Goal: Task Accomplishment & Management: Manage account settings

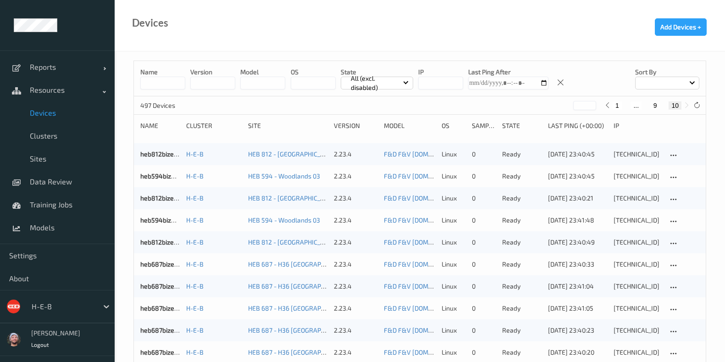
scroll to position [151, 0]
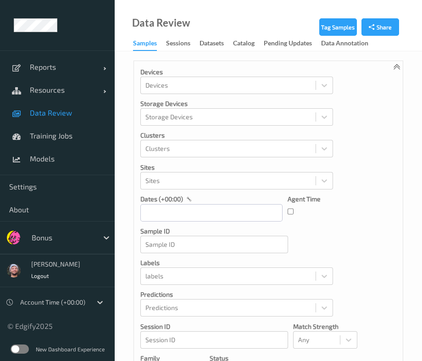
click at [17, 352] on label at bounding box center [20, 349] width 18 height 9
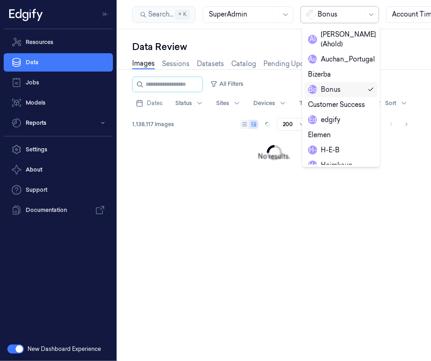
click at [339, 8] on div "Bonus" at bounding box center [341, 15] width 46 height 16
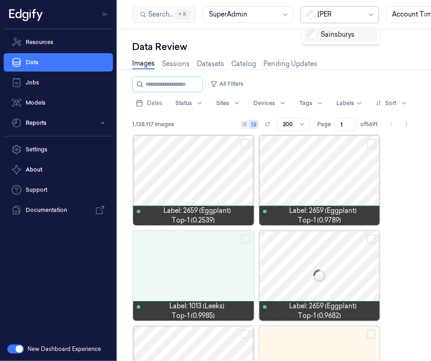
type input "sains"
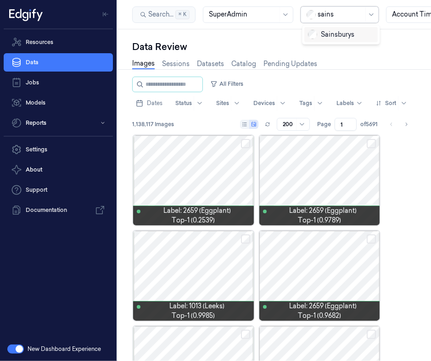
click at [330, 33] on div "Sainsburys" at bounding box center [331, 35] width 46 height 10
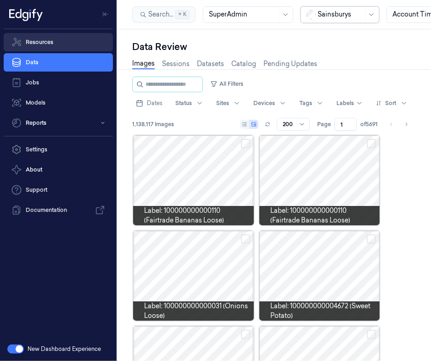
click at [72, 45] on link "Resources" at bounding box center [58, 42] width 109 height 18
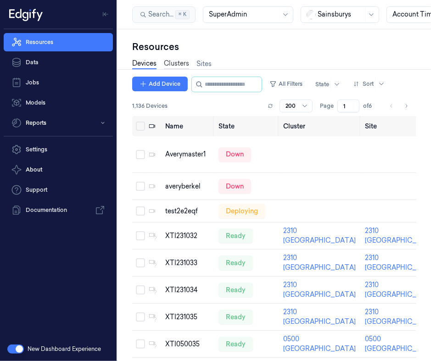
click at [187, 66] on link "Clusters" at bounding box center [176, 64] width 25 height 11
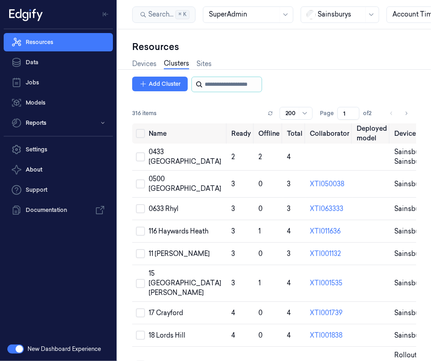
click at [219, 82] on input "string" at bounding box center [232, 84] width 55 height 15
click at [216, 82] on input "string" at bounding box center [232, 84] width 55 height 15
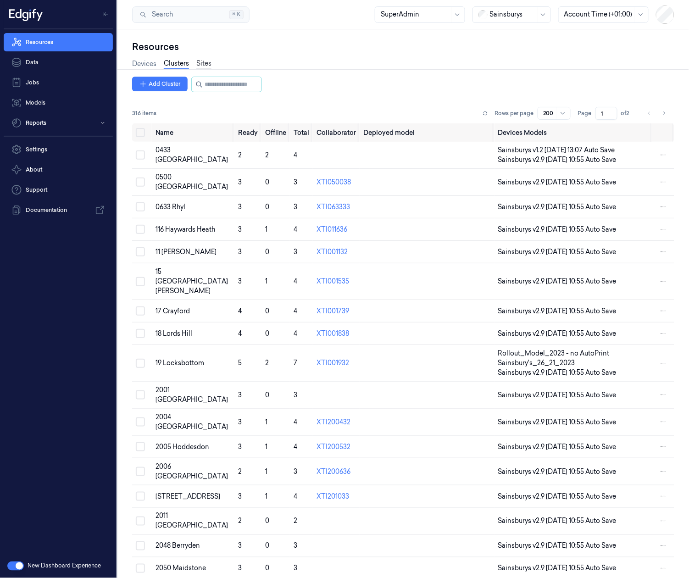
drag, startPoint x: 212, startPoint y: 62, endPoint x: 206, endPoint y: 65, distance: 6.8
click at [212, 62] on div "Devices Clusters Sites" at bounding box center [403, 64] width 542 height 23
click at [206, 65] on link "Sites" at bounding box center [203, 64] width 15 height 11
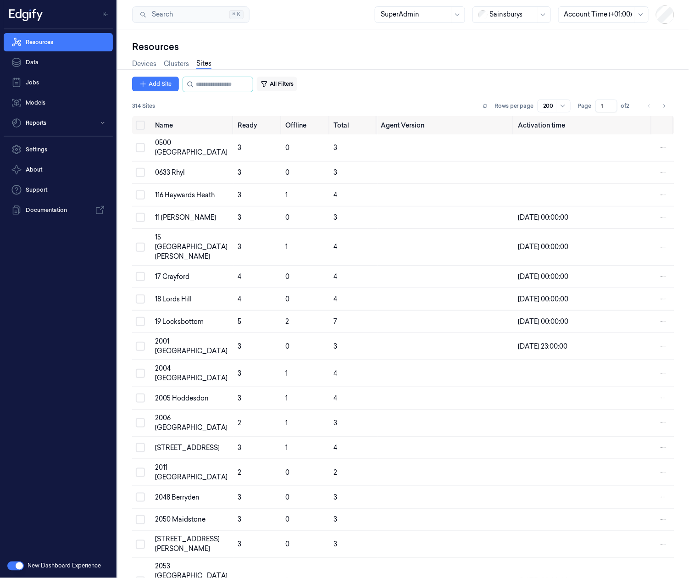
drag, startPoint x: 294, startPoint y: 92, endPoint x: 290, endPoint y: 86, distance: 6.6
click at [290, 86] on div "Add Site All Filters" at bounding box center [214, 85] width 165 height 16
click at [290, 86] on button "All Filters" at bounding box center [277, 84] width 40 height 15
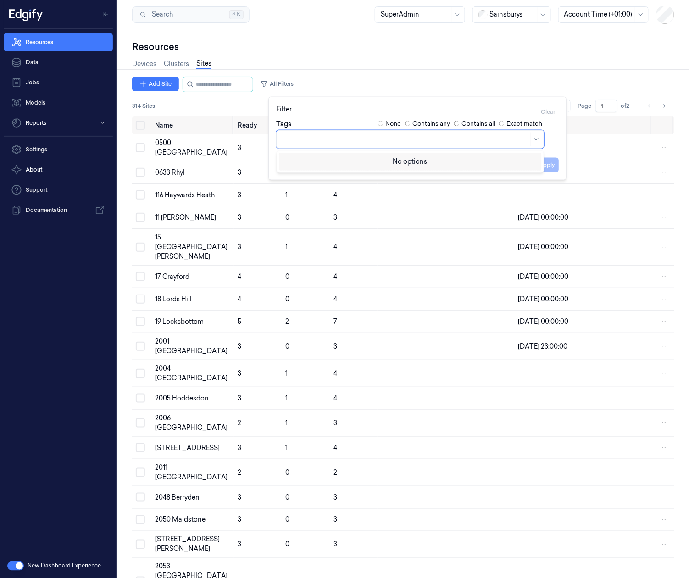
click at [430, 139] on div at bounding box center [405, 139] width 246 height 10
type input "2246"
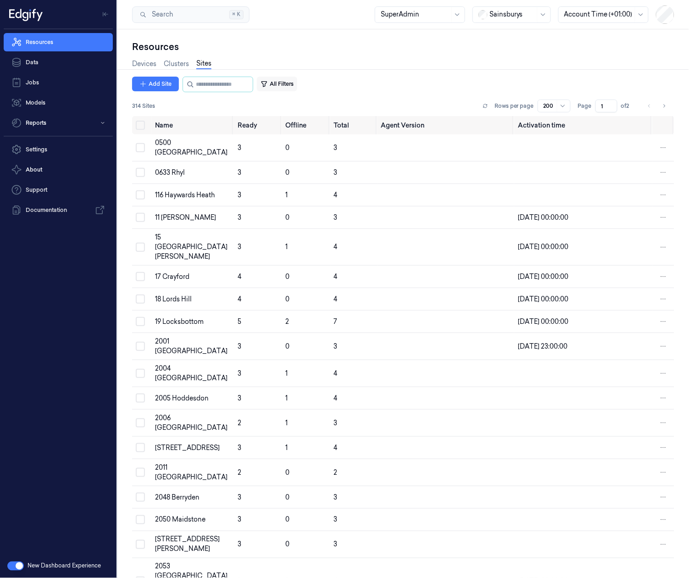
click at [273, 77] on button "All Filters" at bounding box center [277, 84] width 40 height 15
click at [430, 110] on div "Clear" at bounding box center [548, 112] width 22 height 15
click at [430, 111] on div "Clear" at bounding box center [548, 112] width 22 height 15
click at [368, 21] on div "Search Search... ⌘ K SuperAdmin Sainsburys Account Time (+01:00)" at bounding box center [403, 14] width 572 height 29
drag, startPoint x: 207, startPoint y: 74, endPoint x: 221, endPoint y: 85, distance: 17.6
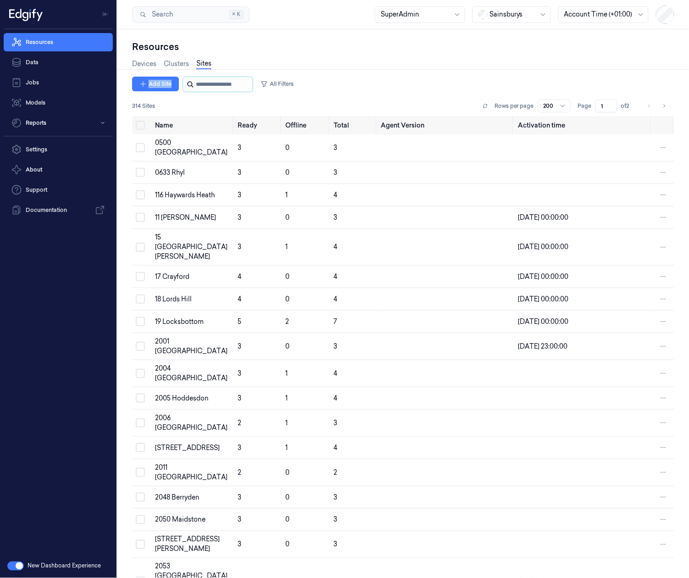
click at [221, 85] on div "Resources Devices Clusters Sites Add Site All Filters 314 Sites Rows per page 2…" at bounding box center [403, 309] width 542 height 538
click at [186, 69] on div at bounding box center [403, 69] width 579 height 0
click at [182, 66] on link "Clusters" at bounding box center [176, 64] width 25 height 11
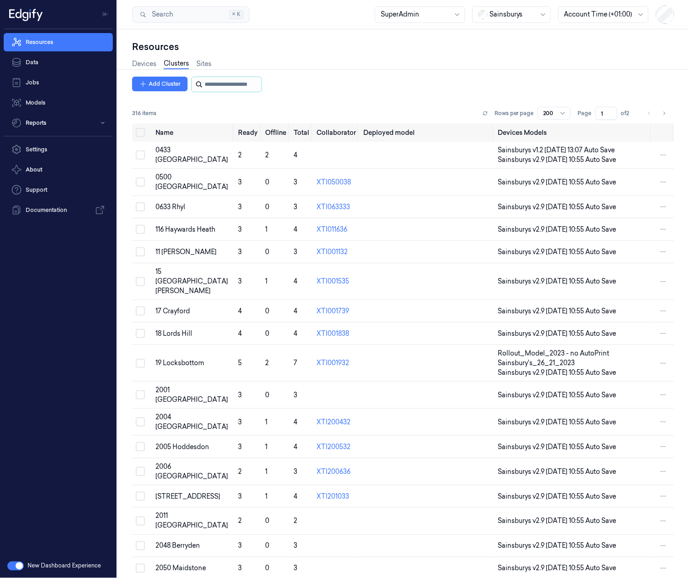
click at [212, 84] on input "string" at bounding box center [232, 84] width 55 height 15
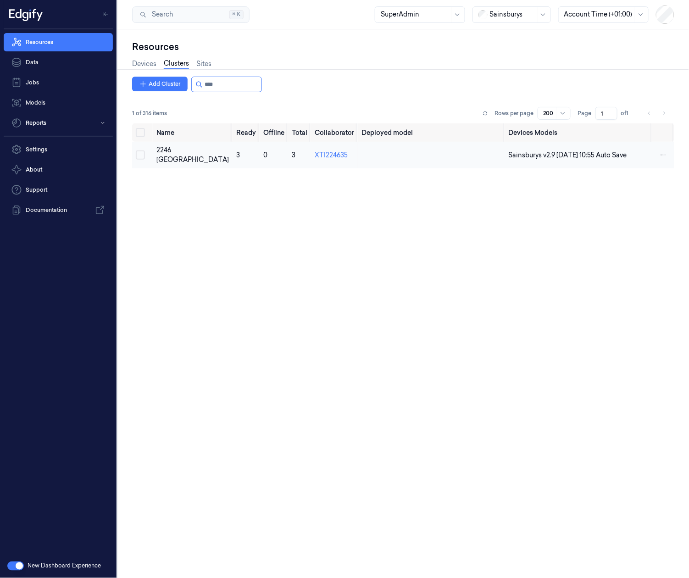
click at [140, 151] on button "Select row" at bounding box center [140, 155] width 9 height 9
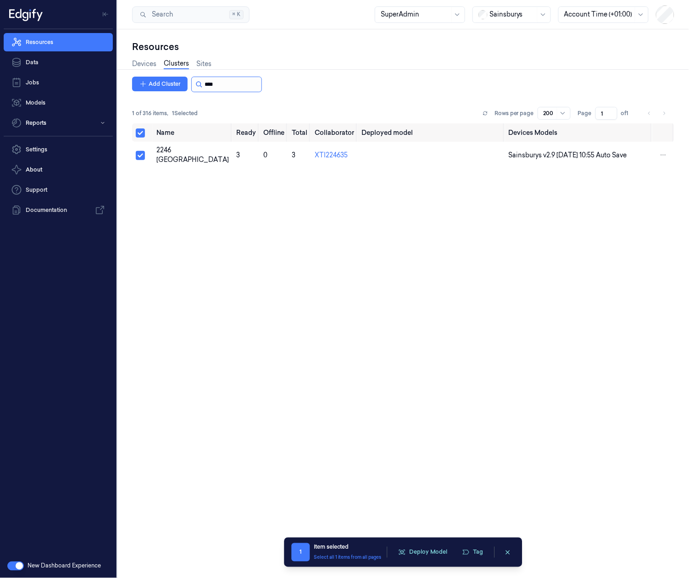
click at [230, 85] on input "string" at bounding box center [232, 84] width 55 height 15
click at [139, 157] on button "Select row" at bounding box center [140, 155] width 9 height 9
click at [223, 82] on input "string" at bounding box center [232, 84] width 55 height 15
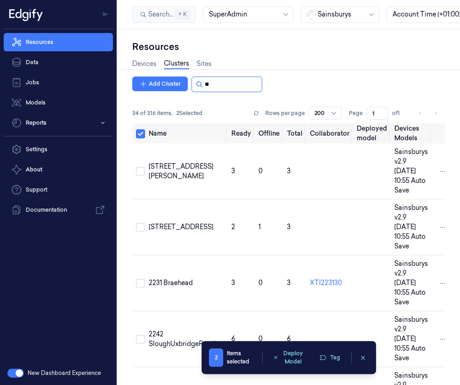
type input "*"
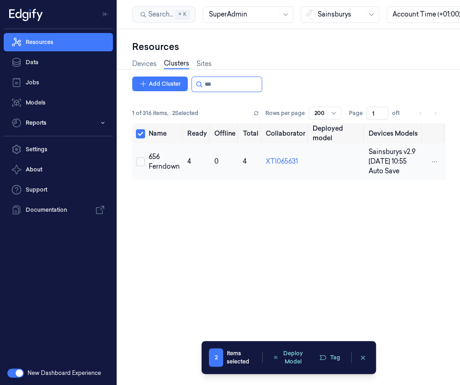
click at [139, 166] on button "Select row" at bounding box center [140, 161] width 9 height 9
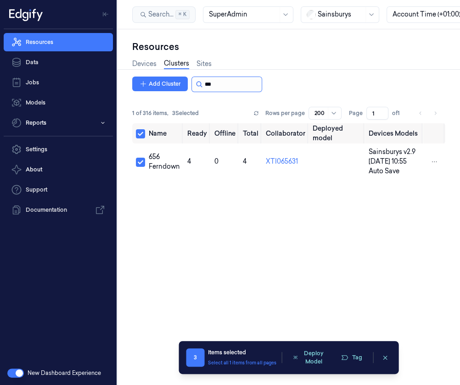
click at [243, 84] on input "string" at bounding box center [232, 84] width 55 height 15
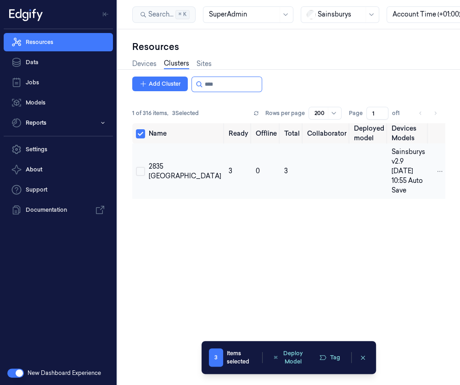
click at [142, 167] on button "Select row" at bounding box center [140, 171] width 9 height 9
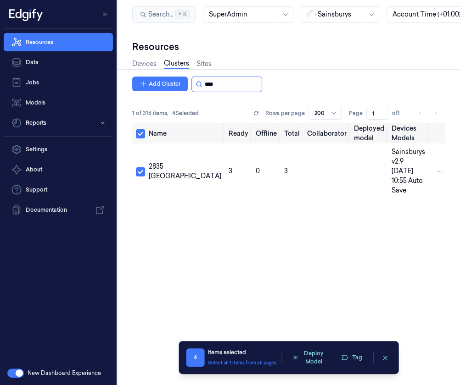
click at [241, 84] on input "string" at bounding box center [232, 84] width 55 height 15
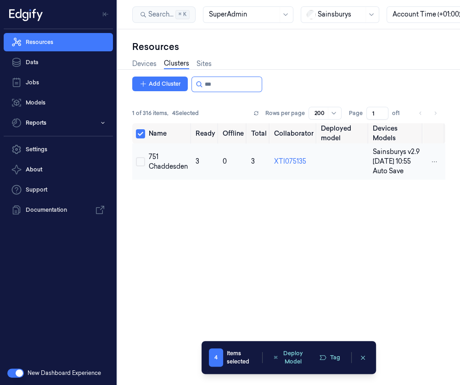
click at [134, 160] on td at bounding box center [138, 162] width 13 height 36
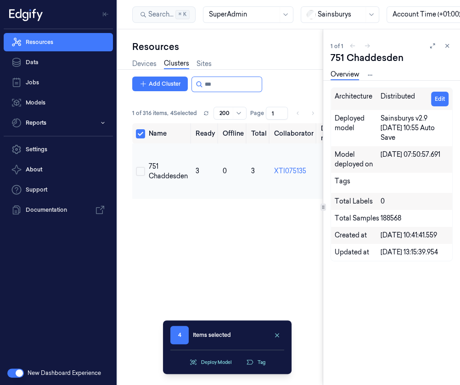
click at [142, 167] on button "Select row" at bounding box center [140, 171] width 9 height 9
click at [446, 43] on icon at bounding box center [447, 46] width 6 height 6
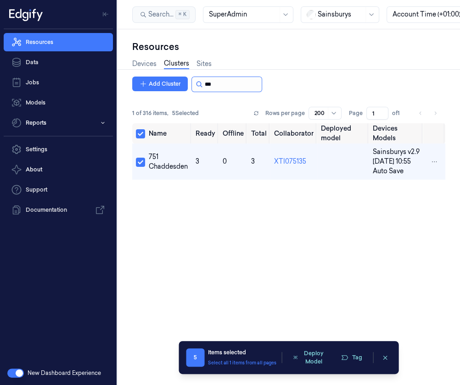
click at [220, 83] on input "string" at bounding box center [232, 84] width 55 height 15
type input "*"
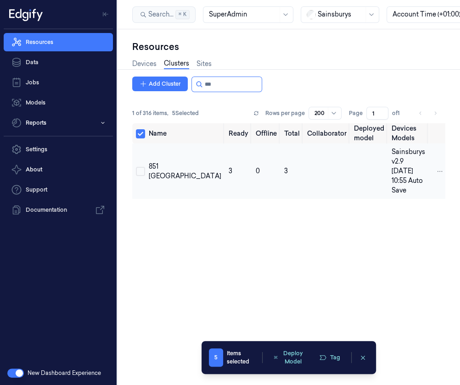
click at [135, 160] on td at bounding box center [138, 172] width 13 height 56
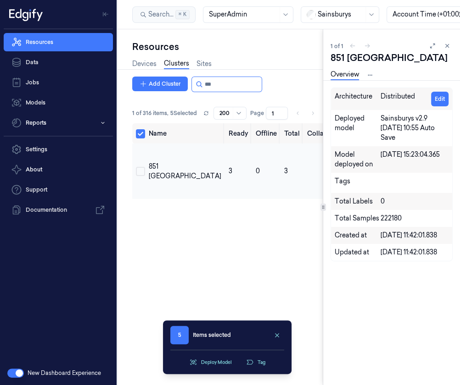
click at [143, 167] on button "Select row" at bounding box center [140, 171] width 9 height 9
click at [242, 83] on input "string" at bounding box center [232, 84] width 55 height 15
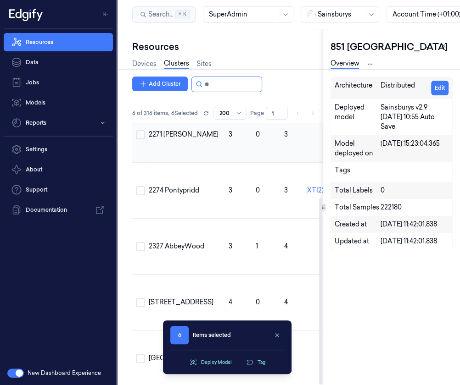
scroll to position [104, 0]
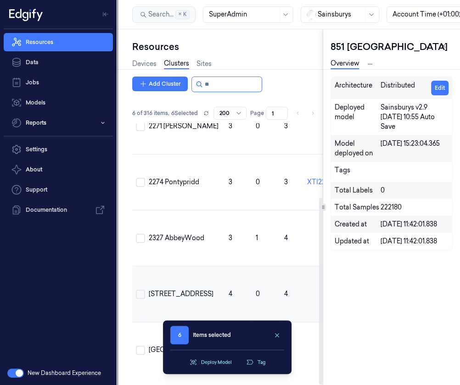
click at [139, 290] on button "Select row" at bounding box center [140, 294] width 9 height 9
click at [213, 80] on input "string" at bounding box center [232, 84] width 55 height 15
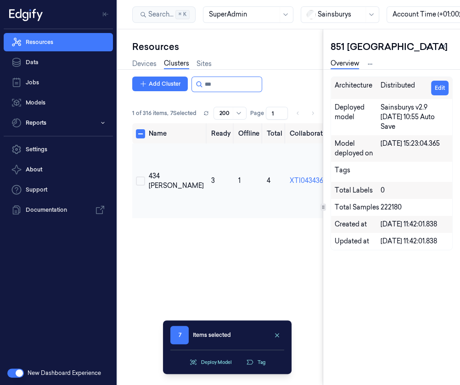
click at [139, 179] on button "Select row" at bounding box center [140, 181] width 9 height 9
click at [235, 85] on input "string" at bounding box center [232, 84] width 55 height 15
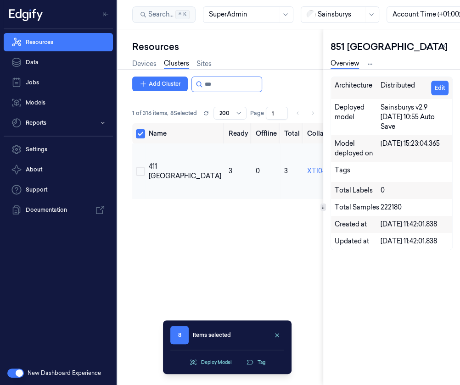
click at [141, 173] on button "Select row" at bounding box center [140, 171] width 9 height 9
click at [221, 79] on input "string" at bounding box center [232, 84] width 55 height 15
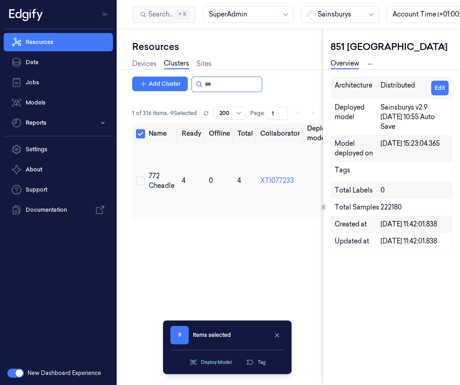
click at [138, 183] on button "Select row" at bounding box center [140, 181] width 9 height 9
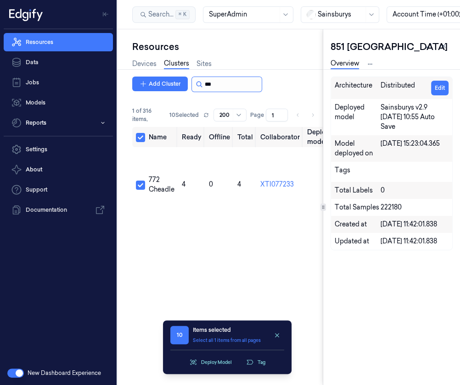
click at [217, 89] on input "string" at bounding box center [232, 84] width 55 height 15
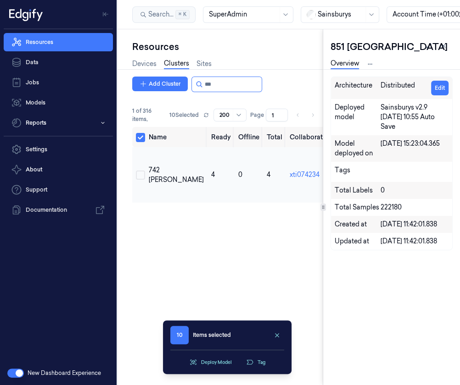
click at [141, 176] on button "Select row" at bounding box center [140, 175] width 9 height 9
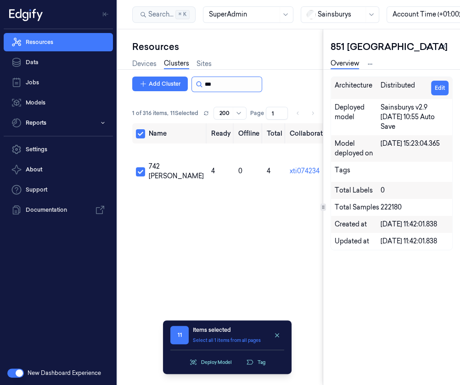
click at [210, 79] on input "string" at bounding box center [232, 84] width 55 height 15
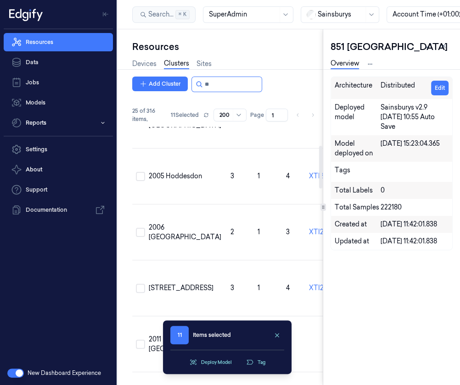
scroll to position [111, 0]
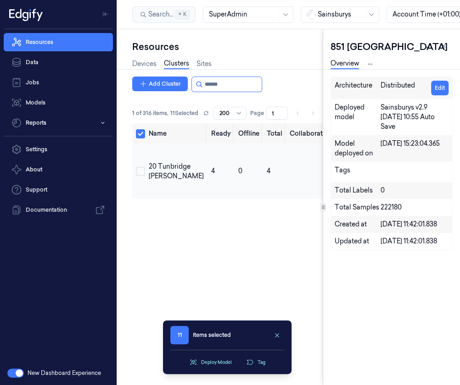
click at [140, 170] on button "Select row" at bounding box center [140, 171] width 9 height 9
click at [234, 80] on input "string" at bounding box center [232, 84] width 55 height 15
click at [139, 175] on button "Select row" at bounding box center [140, 171] width 9 height 9
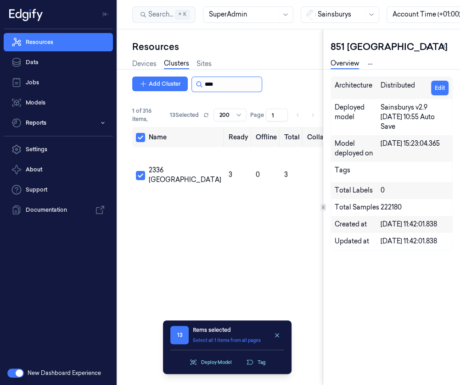
click at [224, 78] on input "string" at bounding box center [232, 84] width 55 height 15
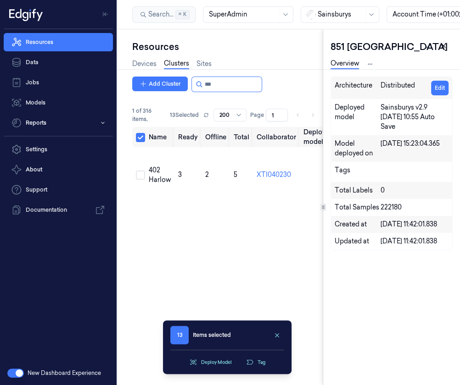
click at [447, 45] on button at bounding box center [443, 45] width 11 height 11
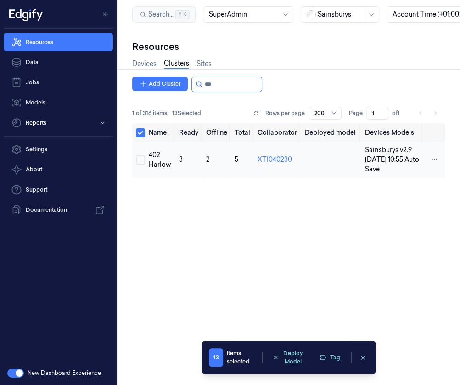
click at [138, 160] on button "Select row" at bounding box center [140, 160] width 9 height 9
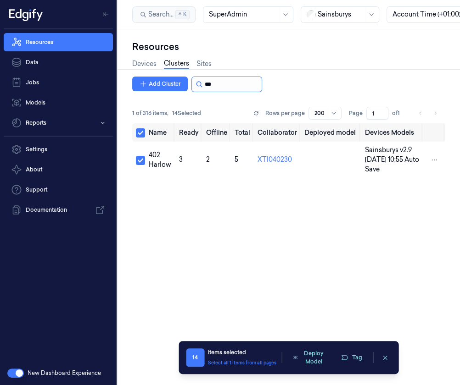
click at [243, 86] on input "string" at bounding box center [232, 84] width 55 height 15
type input "*"
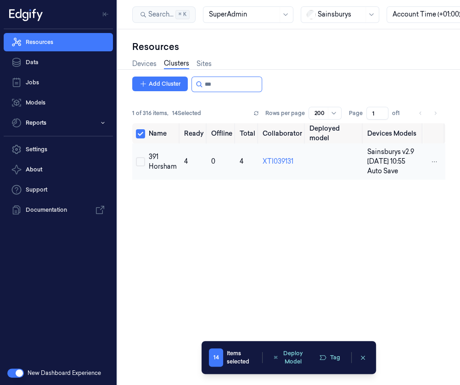
type input "***"
click at [141, 160] on button "Select row" at bounding box center [140, 161] width 9 height 9
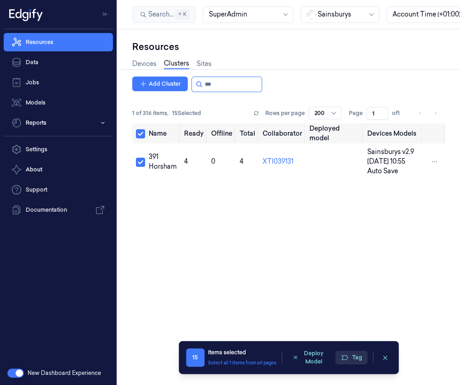
click at [344, 358] on icon "button" at bounding box center [344, 357] width 7 height 7
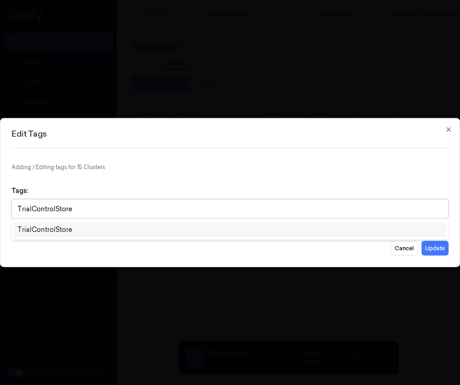
type input "TrialControlStores"
click at [205, 232] on div "TrialControlStores" at bounding box center [229, 230] width 425 height 10
click at [440, 251] on button "Update" at bounding box center [434, 248] width 27 height 15
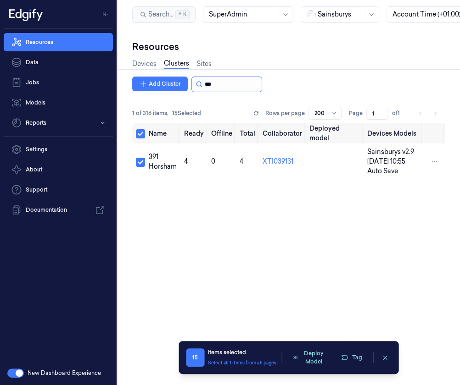
click at [211, 85] on input "string" at bounding box center [232, 84] width 55 height 15
click at [346, 353] on button "Tag" at bounding box center [351, 358] width 32 height 14
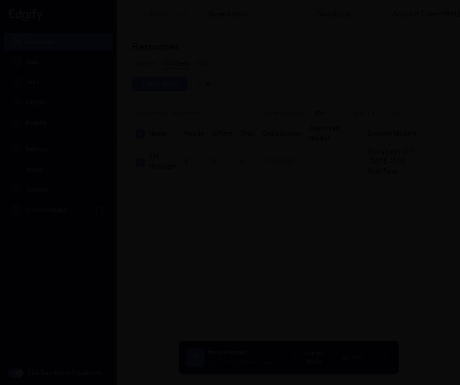
click at [259, 56] on div at bounding box center [230, 192] width 460 height 385
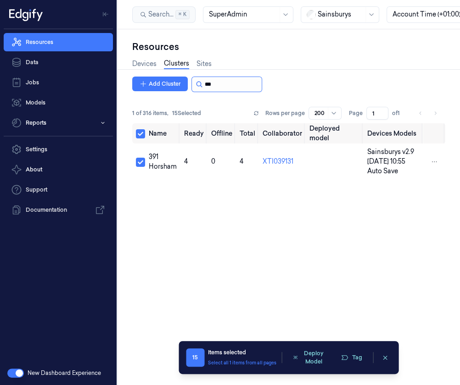
click at [214, 87] on input "string" at bounding box center [232, 84] width 55 height 15
click at [213, 85] on input "string" at bounding box center [232, 84] width 55 height 15
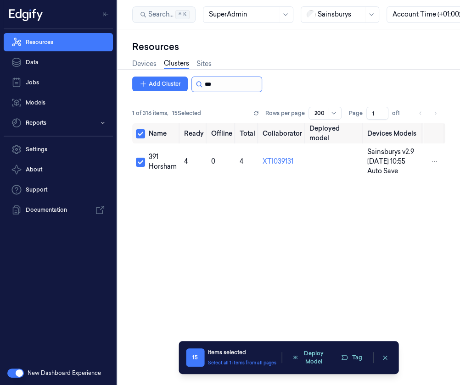
click at [213, 85] on input "string" at bounding box center [232, 84] width 55 height 15
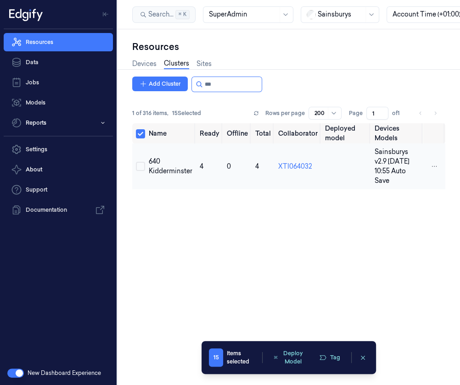
click at [139, 165] on button "Select row" at bounding box center [140, 166] width 9 height 9
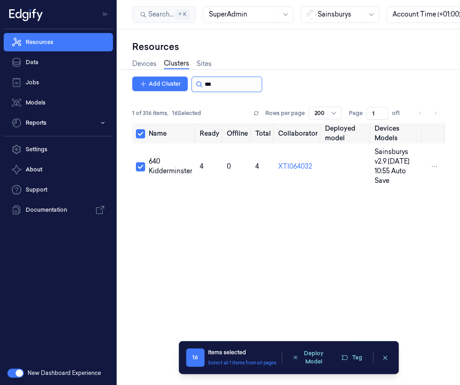
click at [239, 84] on input "string" at bounding box center [232, 84] width 55 height 15
type input "*"
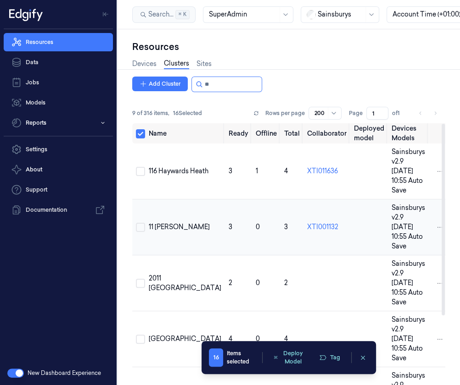
click at [141, 223] on button "Select row" at bounding box center [140, 227] width 9 height 9
click at [226, 84] on input "string" at bounding box center [232, 84] width 55 height 15
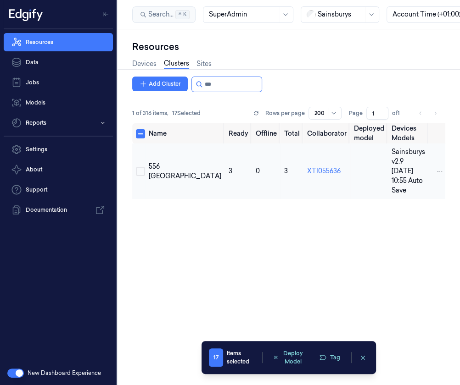
click at [142, 167] on button "Select row" at bounding box center [140, 171] width 9 height 9
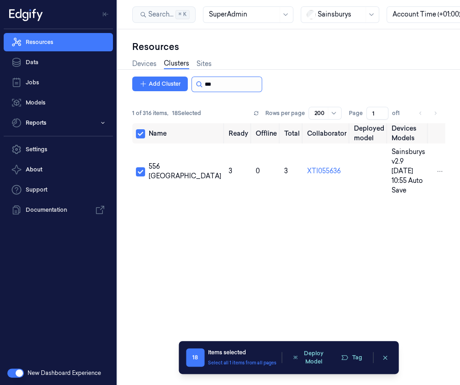
click at [236, 90] on input "string" at bounding box center [232, 84] width 55 height 15
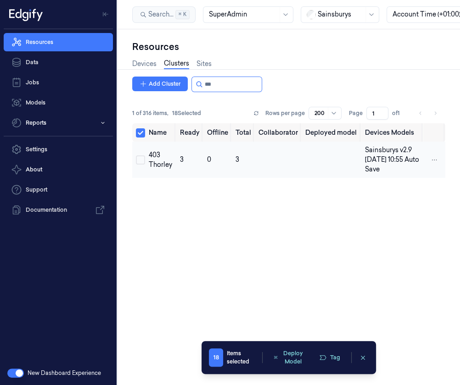
click at [141, 161] on button "Select row" at bounding box center [140, 160] width 9 height 9
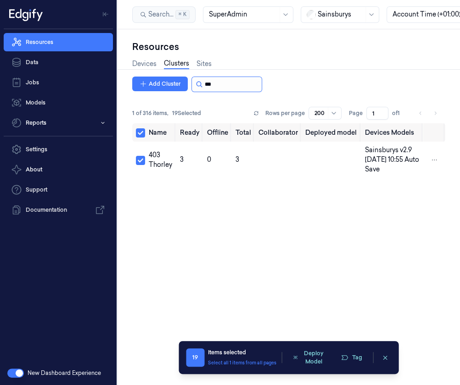
click at [224, 86] on input "string" at bounding box center [232, 84] width 55 height 15
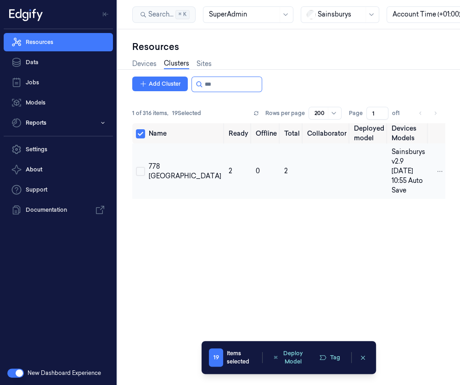
click at [139, 167] on button "Select row" at bounding box center [140, 171] width 9 height 9
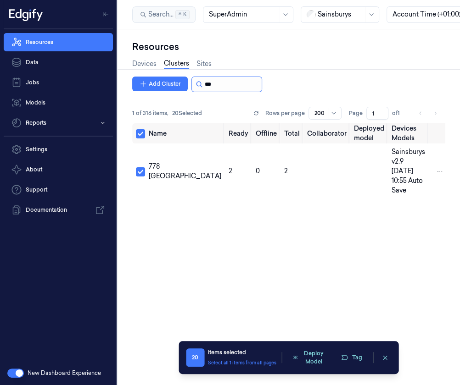
click at [240, 86] on input "string" at bounding box center [232, 84] width 55 height 15
type input "*"
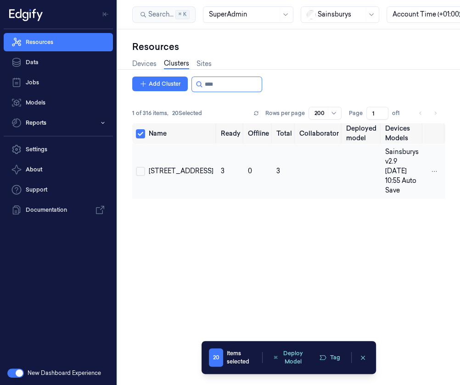
click at [137, 167] on button "Select row" at bounding box center [140, 171] width 9 height 9
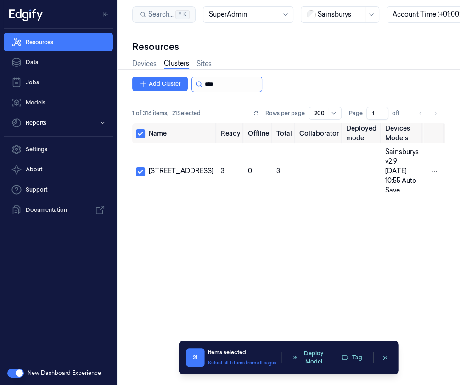
click at [221, 81] on input "string" at bounding box center [232, 84] width 55 height 15
type input "*"
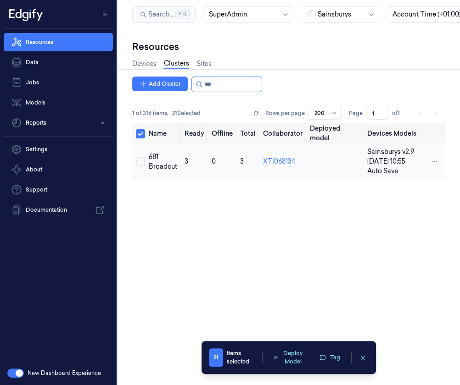
click at [139, 161] on button "Select row" at bounding box center [140, 161] width 9 height 9
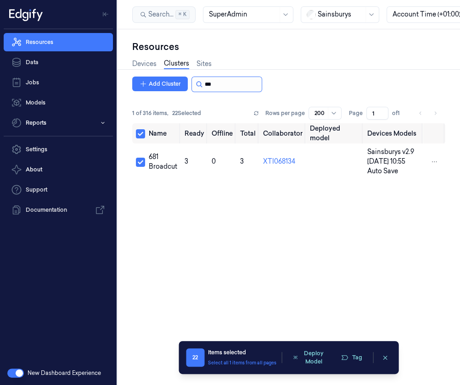
click at [240, 89] on input "string" at bounding box center [232, 84] width 55 height 15
type input "*"
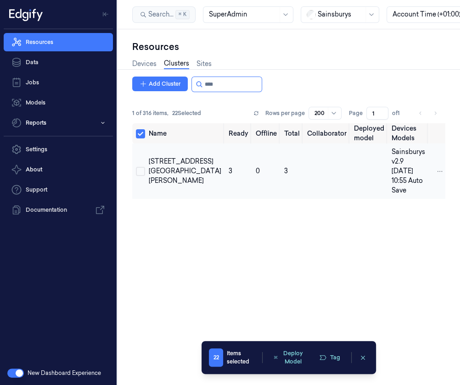
click at [140, 167] on button "Select row" at bounding box center [140, 171] width 9 height 9
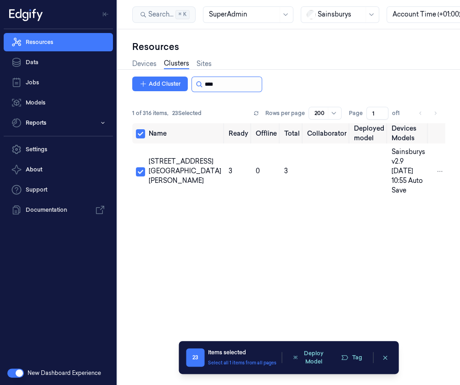
click at [231, 86] on input "string" at bounding box center [232, 84] width 55 height 15
type input "***"
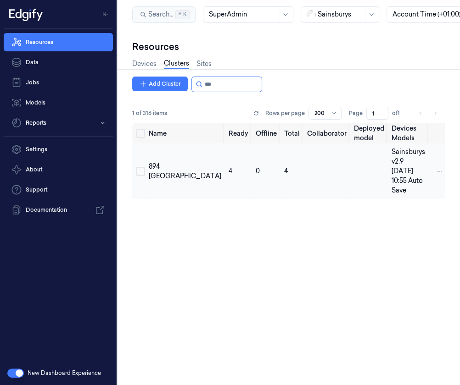
click at [142, 167] on button "Select row" at bounding box center [140, 171] width 9 height 9
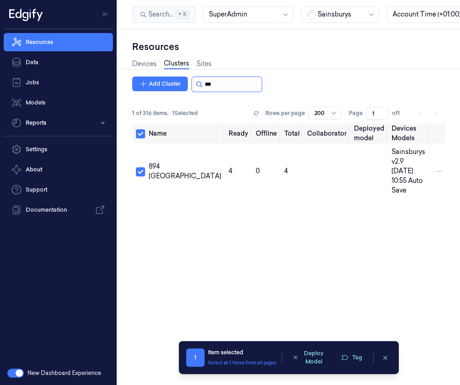
click at [225, 78] on input "string" at bounding box center [232, 84] width 55 height 15
type input "*"
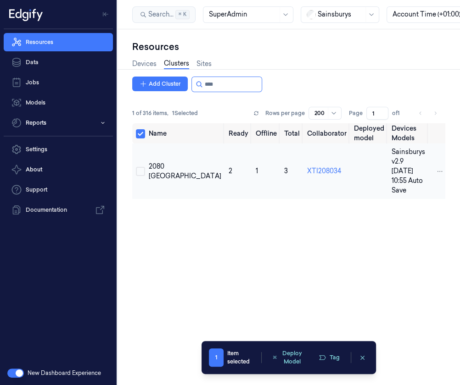
click at [140, 167] on button "Select row" at bounding box center [140, 171] width 9 height 9
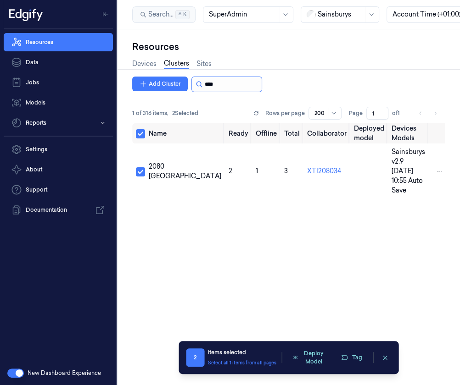
click at [226, 80] on input "string" at bounding box center [232, 84] width 55 height 15
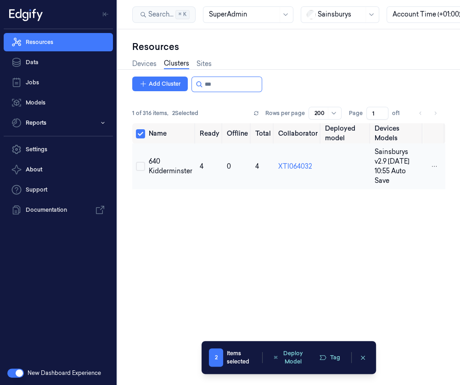
click at [142, 163] on button "Select row" at bounding box center [140, 166] width 9 height 9
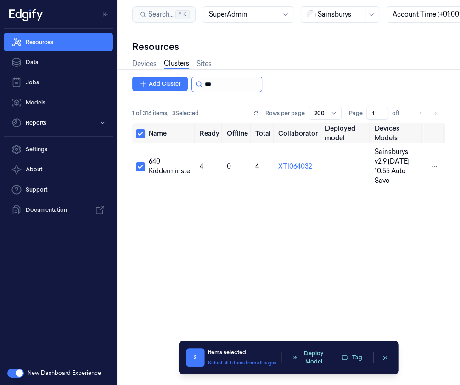
click at [225, 87] on input "string" at bounding box center [232, 84] width 55 height 15
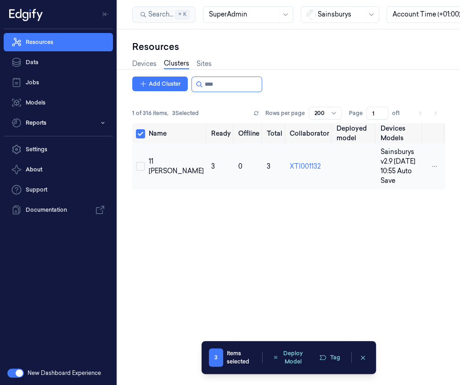
click at [140, 162] on button "Select row" at bounding box center [140, 166] width 9 height 9
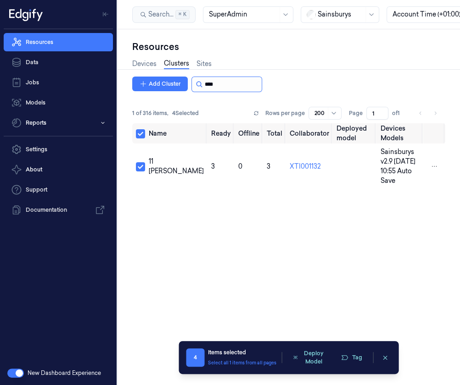
click at [238, 88] on input "string" at bounding box center [232, 84] width 55 height 15
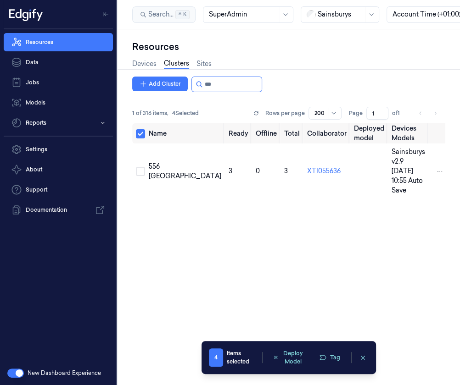
click at [142, 167] on button "Select row" at bounding box center [140, 171] width 9 height 9
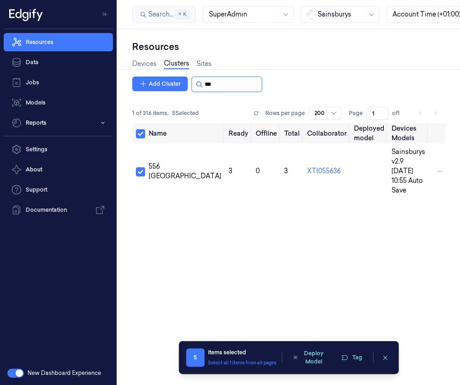
click at [216, 87] on input "string" at bounding box center [232, 84] width 55 height 15
type input "*"
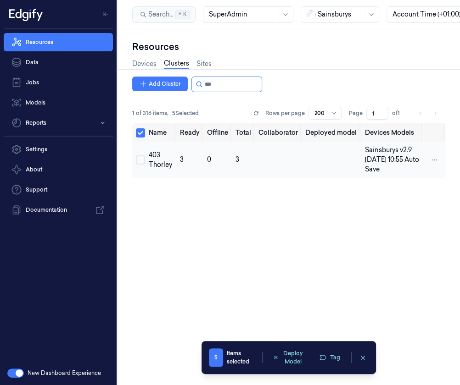
click at [144, 158] on button "Select row" at bounding box center [140, 160] width 9 height 9
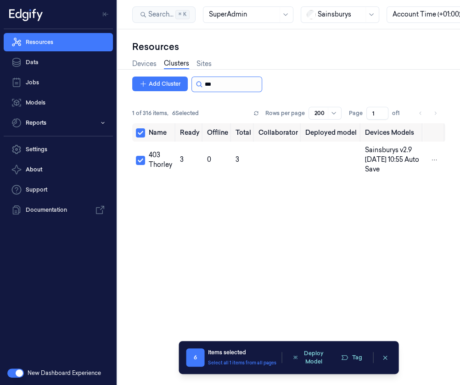
click at [232, 86] on input "string" at bounding box center [232, 84] width 55 height 15
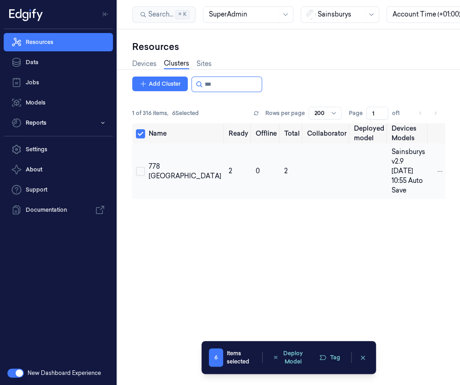
click at [143, 167] on button "Select row" at bounding box center [140, 171] width 9 height 9
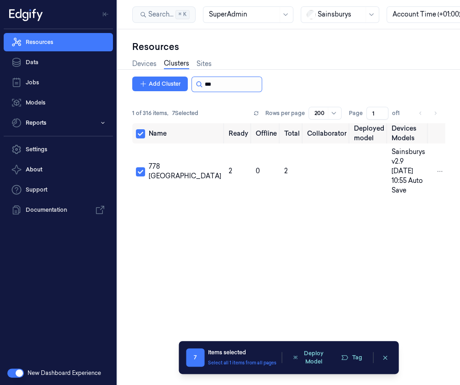
click at [221, 86] on input "string" at bounding box center [232, 84] width 55 height 15
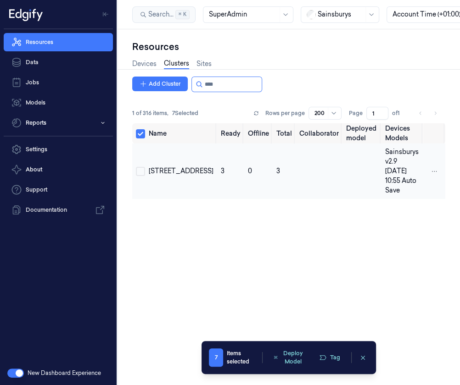
click at [142, 167] on button "Select row" at bounding box center [140, 171] width 9 height 9
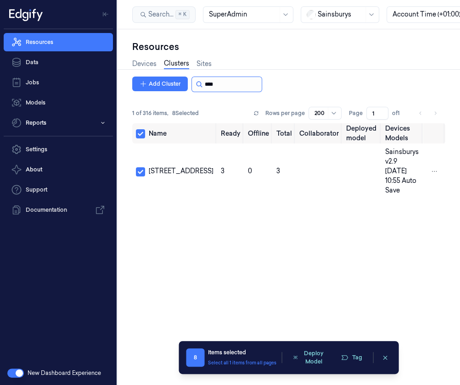
click at [246, 86] on input "string" at bounding box center [232, 84] width 55 height 15
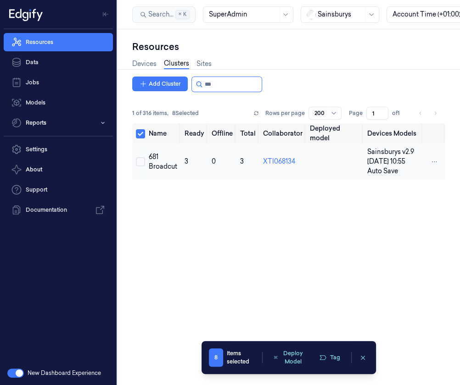
click at [140, 159] on button "Select row" at bounding box center [140, 161] width 9 height 9
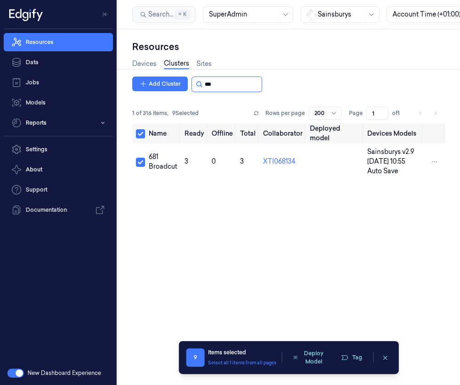
click at [228, 89] on input "string" at bounding box center [232, 84] width 55 height 15
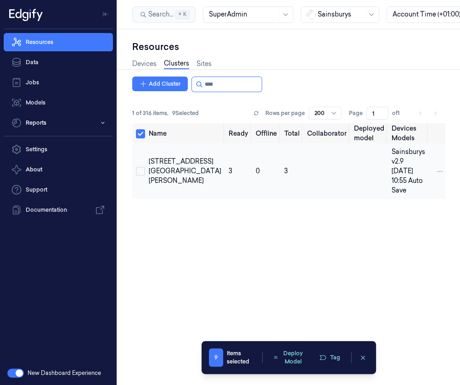
click at [137, 167] on button "Select row" at bounding box center [140, 171] width 9 height 9
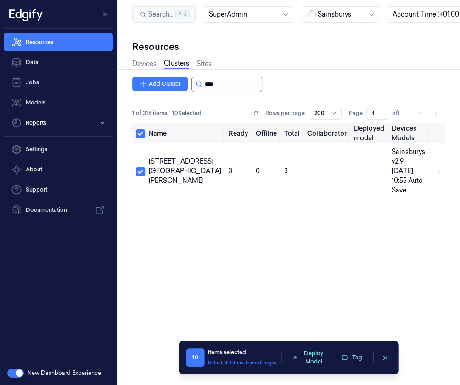
click at [220, 88] on input "string" at bounding box center [232, 84] width 55 height 15
type input "*"
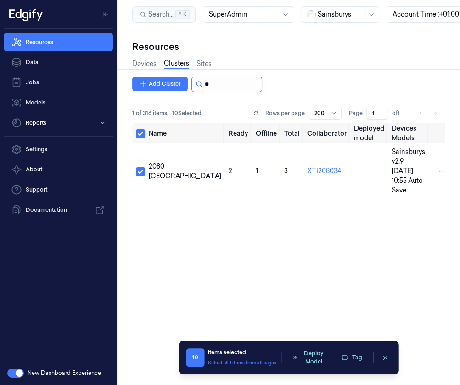
type input "*"
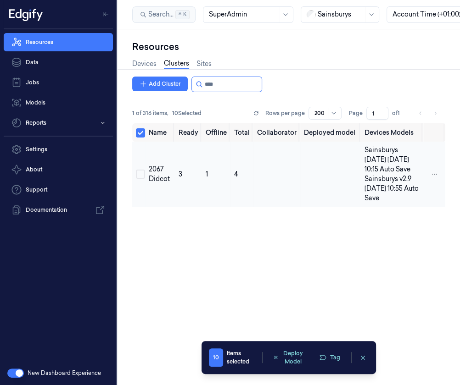
click at [140, 173] on td at bounding box center [138, 174] width 13 height 65
click at [141, 177] on button "Select row" at bounding box center [140, 174] width 9 height 9
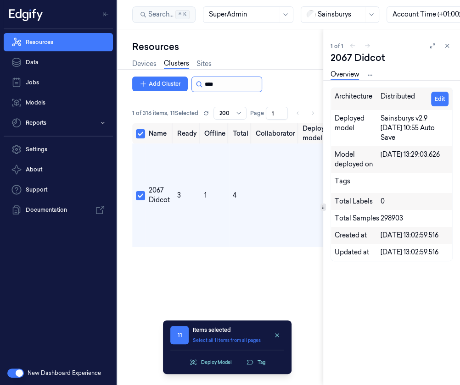
click at [222, 83] on input "string" at bounding box center [232, 84] width 55 height 15
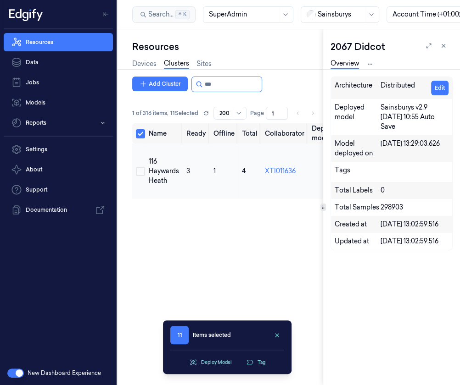
click at [136, 171] on button "Select row" at bounding box center [140, 171] width 9 height 9
click at [227, 86] on input "string" at bounding box center [232, 84] width 55 height 15
click at [138, 176] on button "Select row" at bounding box center [140, 171] width 9 height 9
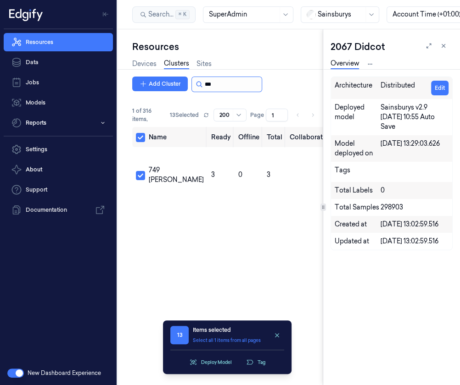
click at [232, 87] on input "string" at bounding box center [232, 84] width 55 height 15
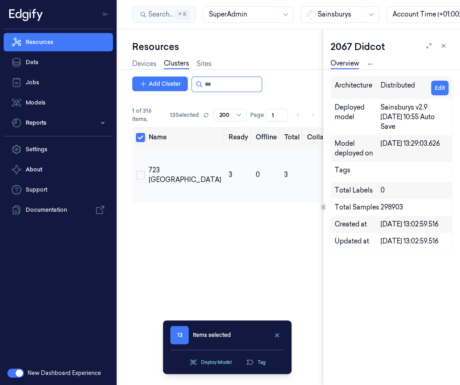
click at [135, 174] on td at bounding box center [138, 175] width 13 height 56
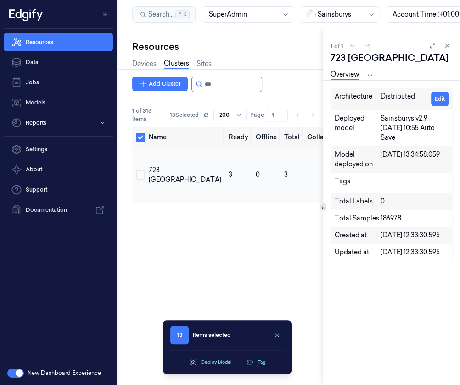
click at [136, 176] on button "Select row" at bounding box center [140, 175] width 9 height 9
click at [238, 84] on input "string" at bounding box center [232, 84] width 55 height 15
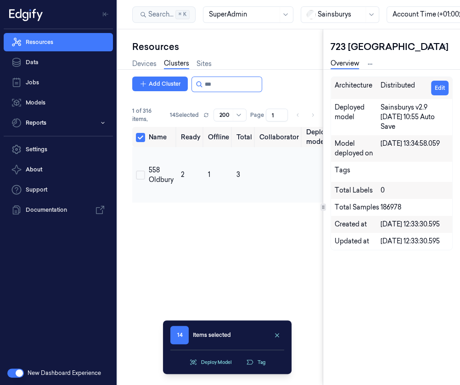
type input "***"
click at [140, 178] on button "Select row" at bounding box center [140, 175] width 9 height 9
click at [251, 362] on icon "button" at bounding box center [249, 362] width 7 height 7
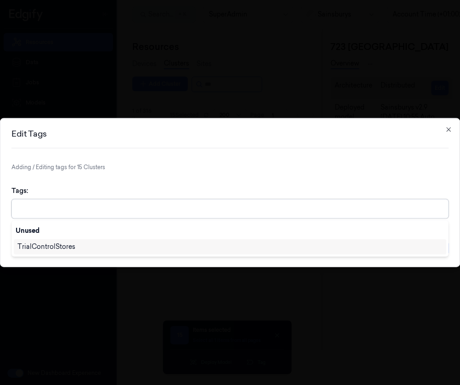
click at [133, 201] on div at bounding box center [230, 209] width 427 height 18
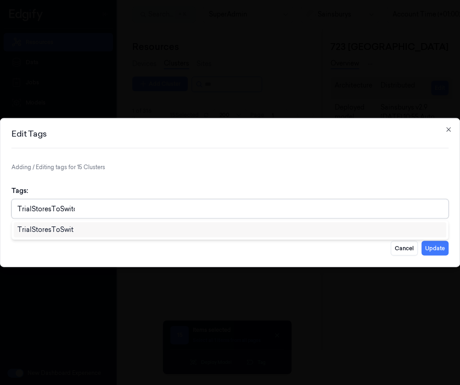
type input "TrialStoresToSwitch"
click at [128, 237] on div "TrialStoresToSwitch" at bounding box center [230, 230] width 432 height 15
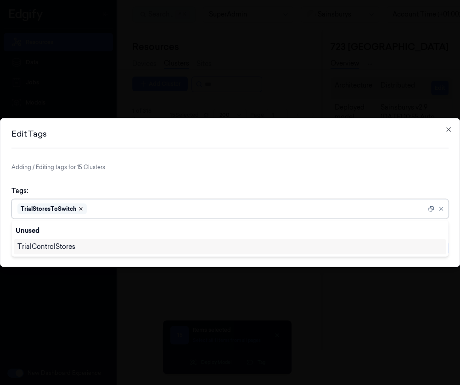
click at [81, 209] on icon "Remove ,TrialStoresToSwitch" at bounding box center [80, 209] width 3 height 3
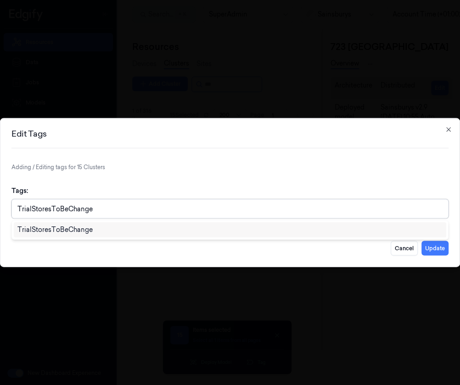
type input "TrialStoresToBeChanged"
click at [94, 230] on div "TrialStoresToBeChanged" at bounding box center [56, 230] width 79 height 10
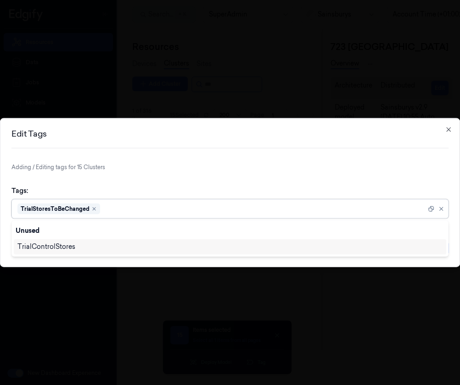
click at [408, 181] on div "Tags: option , selected. 1 result available. Use Up and Down to choose options,…" at bounding box center [229, 202] width 437 height 47
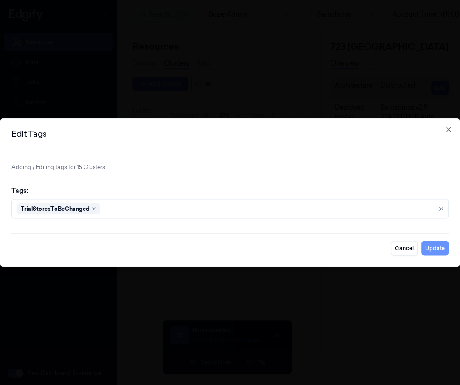
click at [435, 253] on button "Update" at bounding box center [434, 248] width 27 height 15
